Goal: Task Accomplishment & Management: Manage account settings

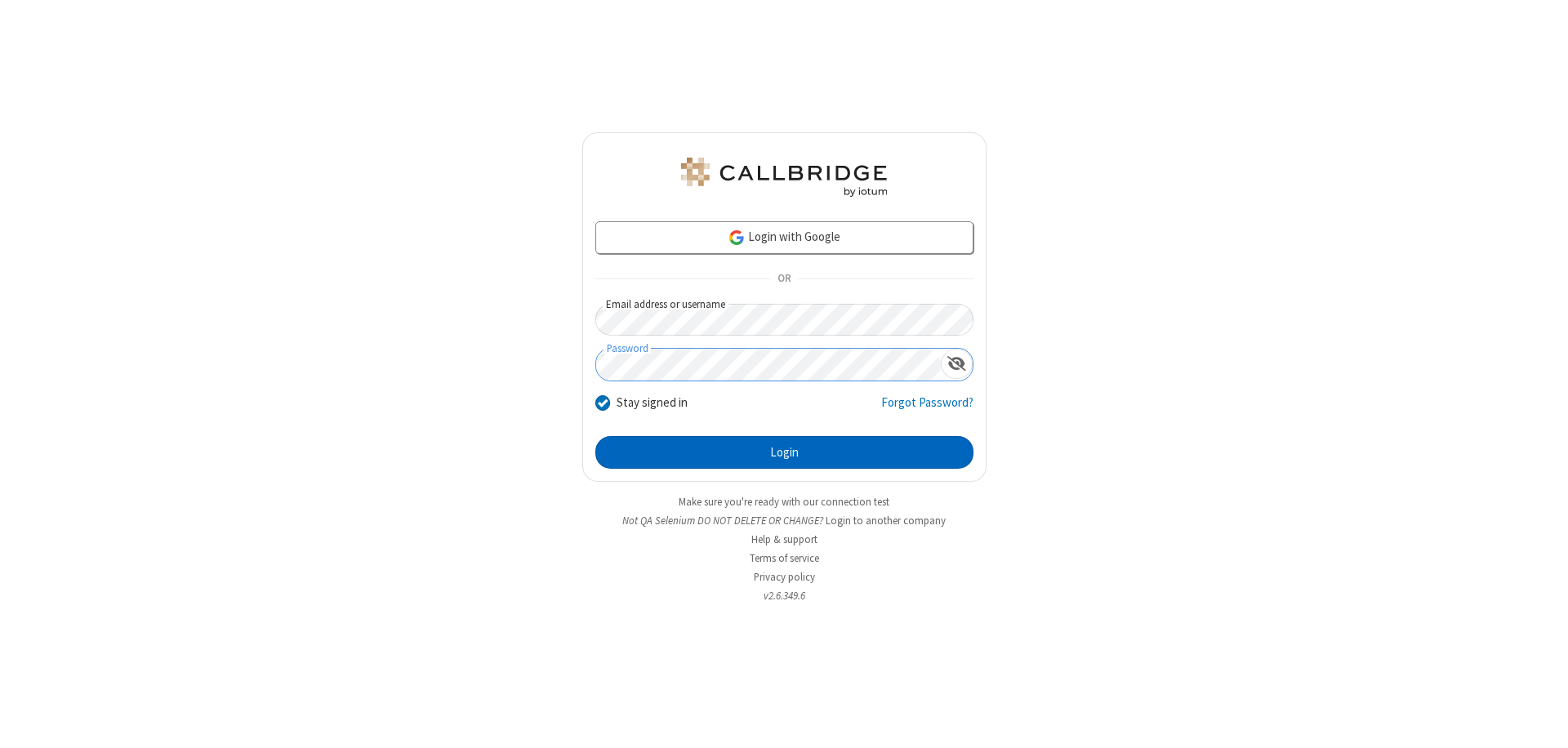
click at [784, 452] on button "Login" at bounding box center [784, 453] width 378 height 33
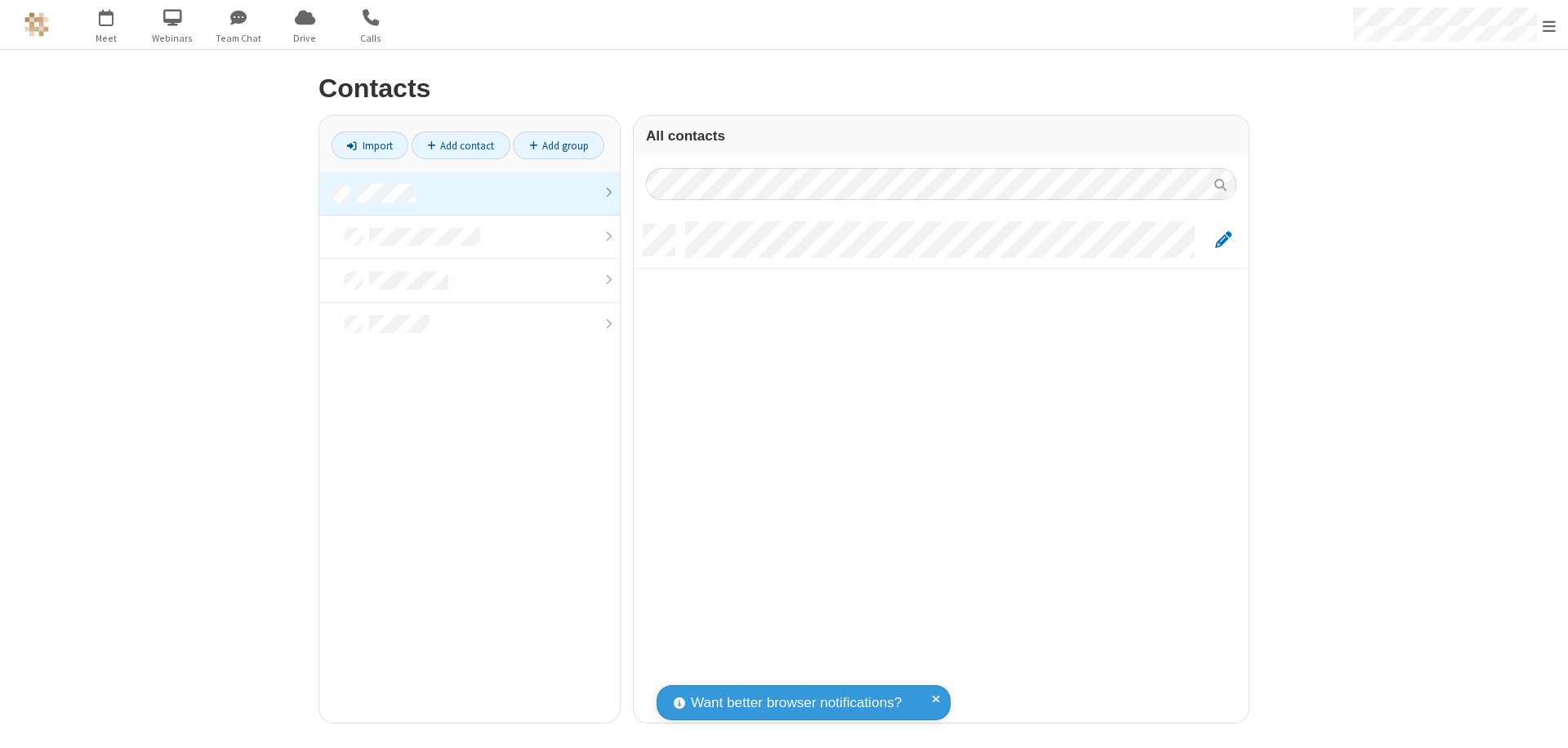
scroll to position [498, 602]
click at [469, 192] on link at bounding box center [469, 193] width 301 height 44
click at [460, 146] on link "Add contact" at bounding box center [461, 145] width 98 height 27
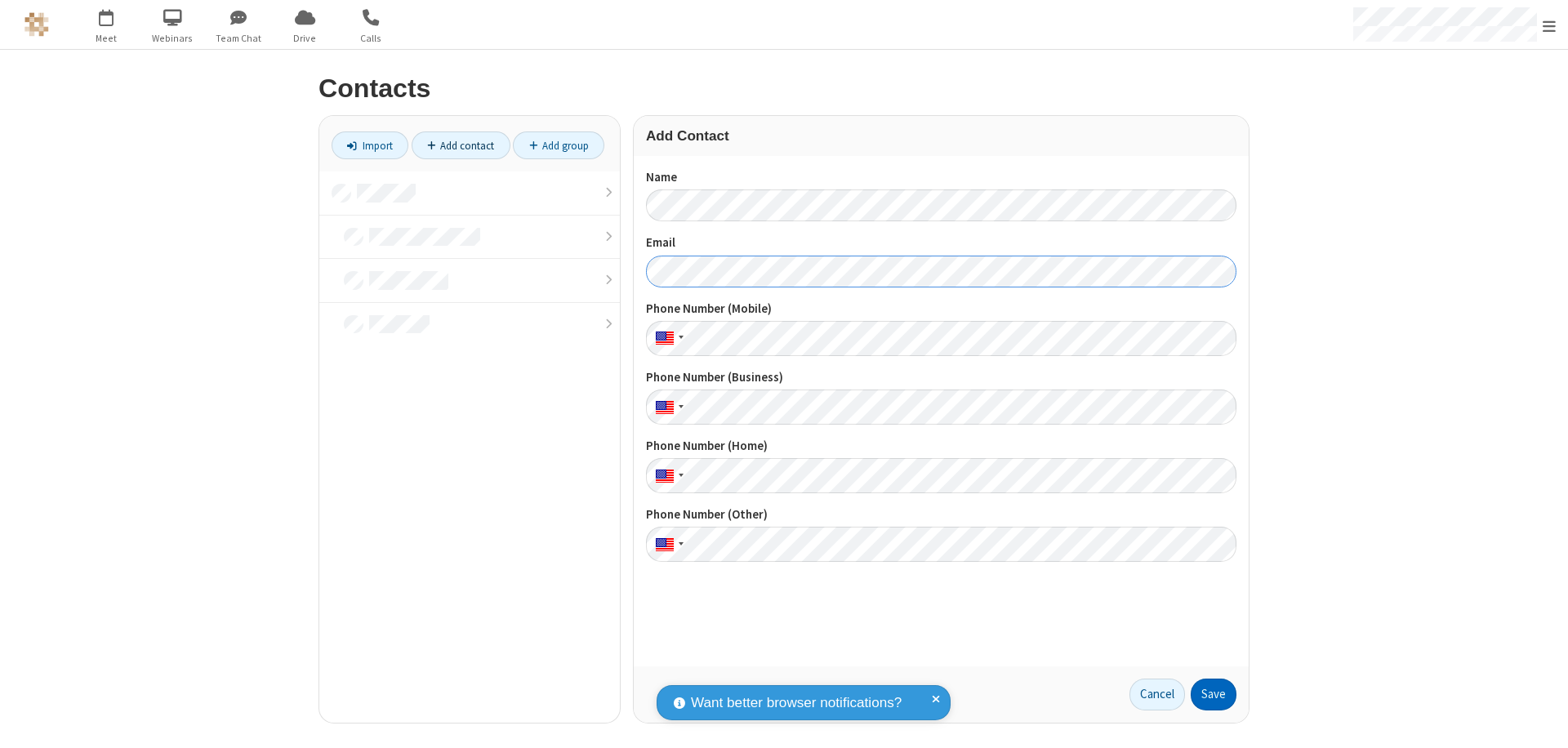
click at [1214, 694] on button "Save" at bounding box center [1214, 695] width 46 height 33
